Goal: Task Accomplishment & Management: Use online tool/utility

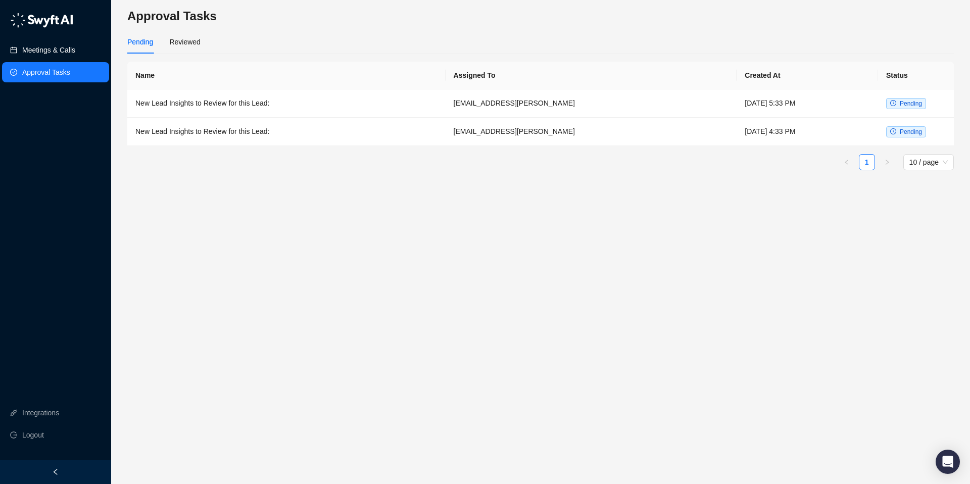
click at [36, 50] on link "Meetings & Calls" at bounding box center [48, 50] width 53 height 20
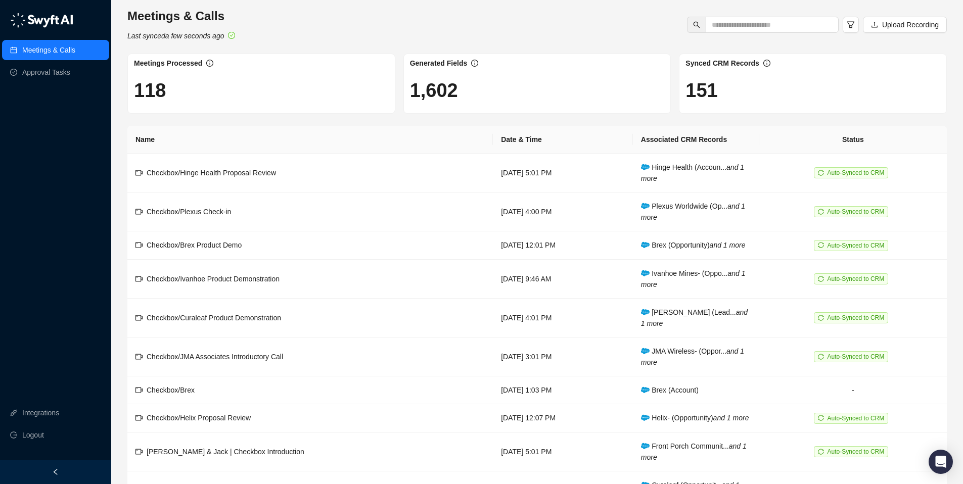
click at [959, 29] on div "Meetings & Calls Last synced a few seconds ago Upload Recording Meetings Proces…" at bounding box center [537, 275] width 852 height 551
click at [936, 25] on span "Upload Recording" at bounding box center [910, 24] width 57 height 11
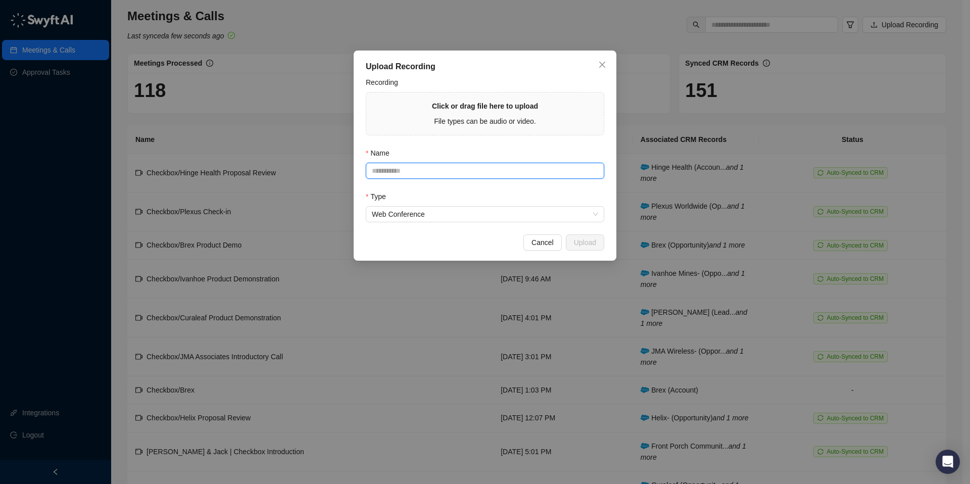
click at [456, 174] on input "Name" at bounding box center [485, 171] width 239 height 16
type input "****"
click at [455, 83] on div "Recording" at bounding box center [485, 84] width 239 height 15
click at [483, 113] on div "Click or drag file here to upload File types can be audio or video." at bounding box center [485, 114] width 106 height 26
click at [328, 6] on div "Upload Recording Recording Click or drag file here to upload File types can be …" at bounding box center [485, 242] width 970 height 484
